Goal: Task Accomplishment & Management: Complete application form

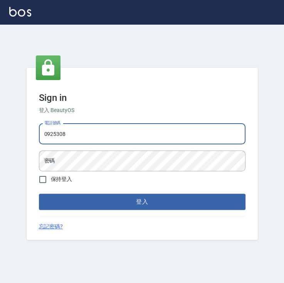
type input "0925308209"
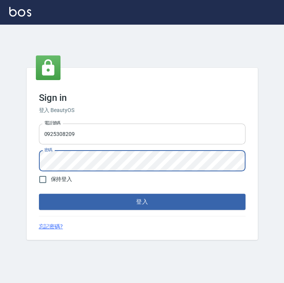
click at [39, 194] on button "登入" at bounding box center [142, 202] width 207 height 16
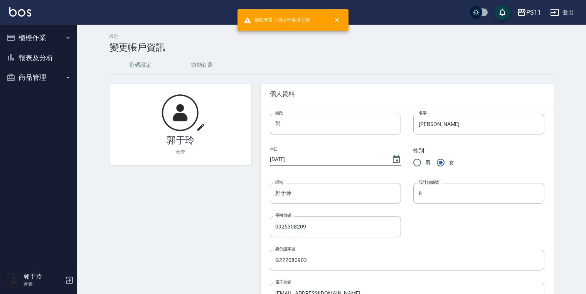
click at [38, 34] on button "櫃檯作業" at bounding box center [38, 38] width 71 height 20
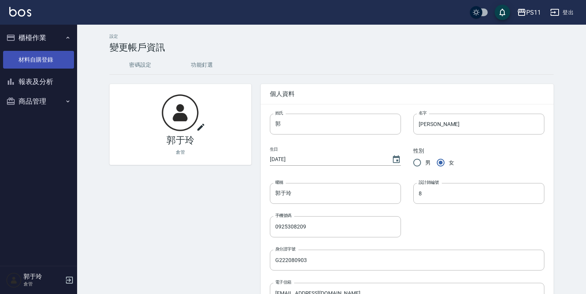
click at [57, 56] on link "材料自購登錄" at bounding box center [38, 60] width 71 height 18
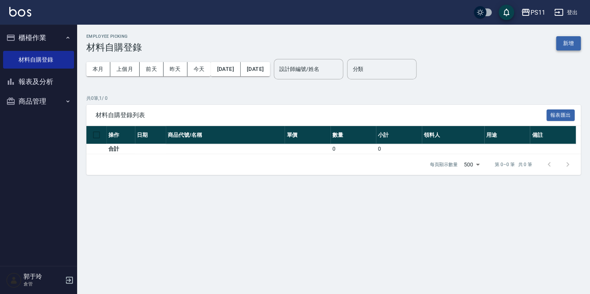
click at [284, 45] on button "新增" at bounding box center [568, 43] width 25 height 14
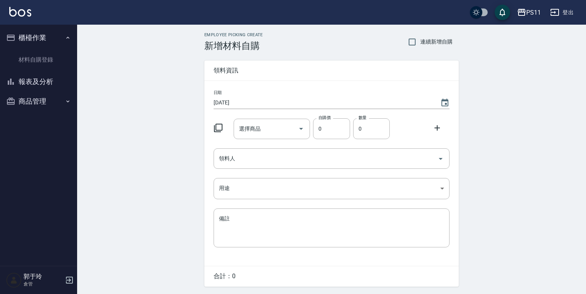
click at [220, 128] on icon at bounding box center [218, 127] width 9 height 9
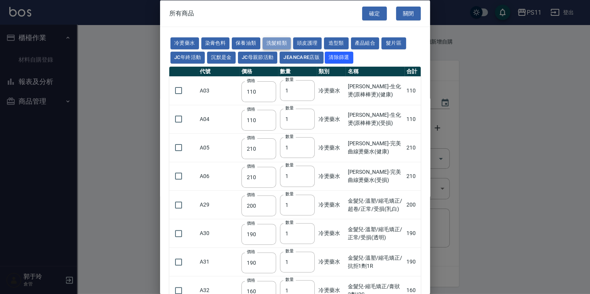
click at [282, 40] on button "洗髮精類" at bounding box center [276, 43] width 29 height 12
type input "150"
type input "160"
type input "170"
type input "180"
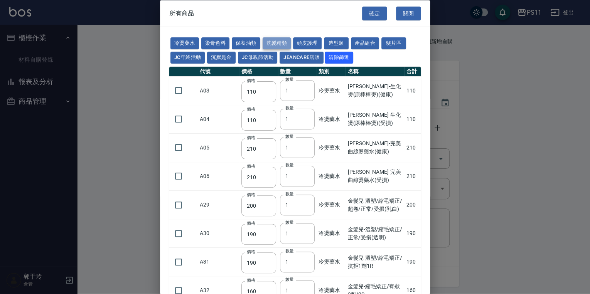
type input "155"
type input "165"
type input "200"
type input "175"
type input "440"
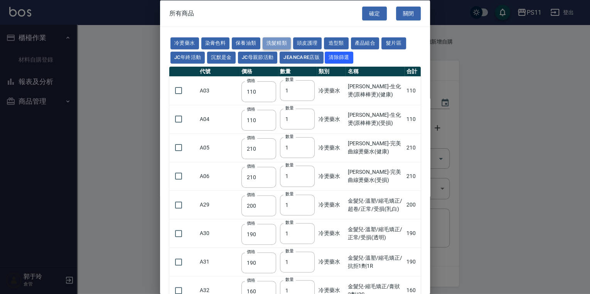
type input "200"
type input "420"
type input "330"
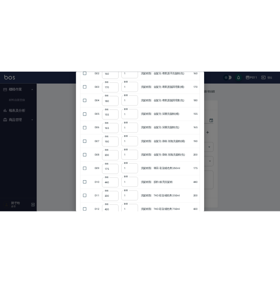
scroll to position [185, 0]
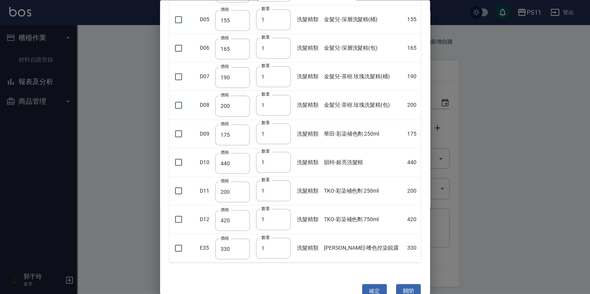
click at [284, 283] on button "關閉" at bounding box center [408, 291] width 25 height 14
